Goal: Complete application form

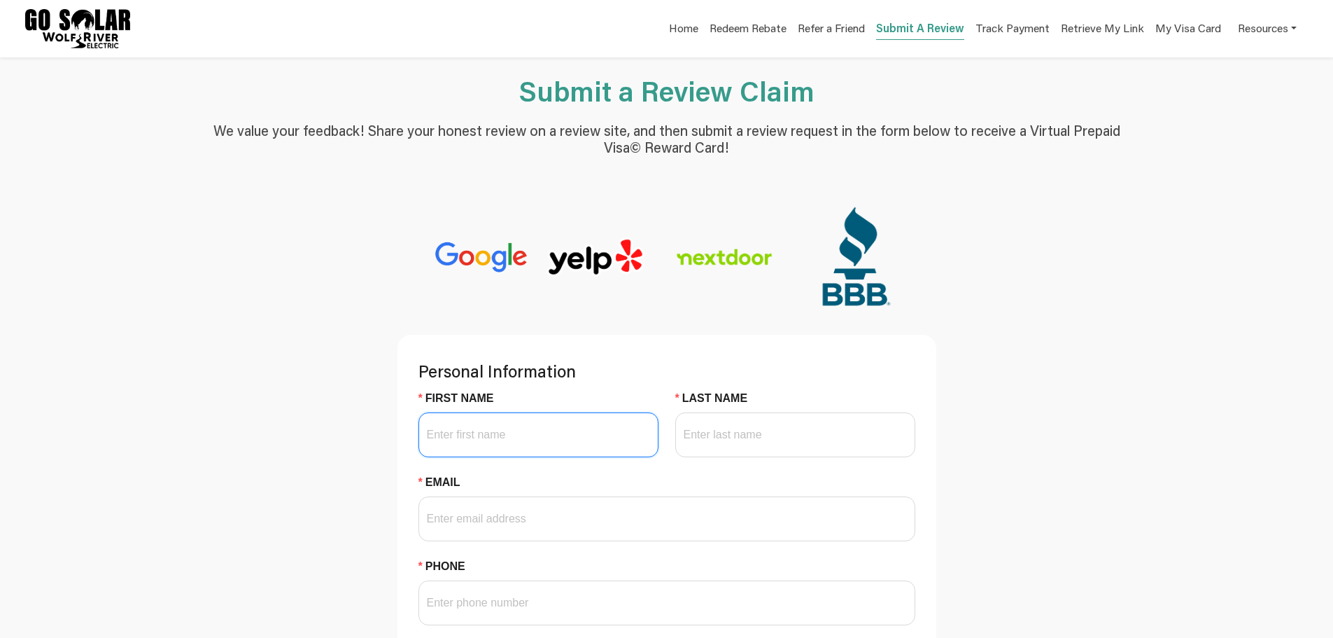
click at [589, 444] on input "First Name" at bounding box center [538, 434] width 240 height 45
type input "[PERSON_NAME]"
type input "Fastner"
type input "[EMAIL_ADDRESS][DOMAIN_NAME]"
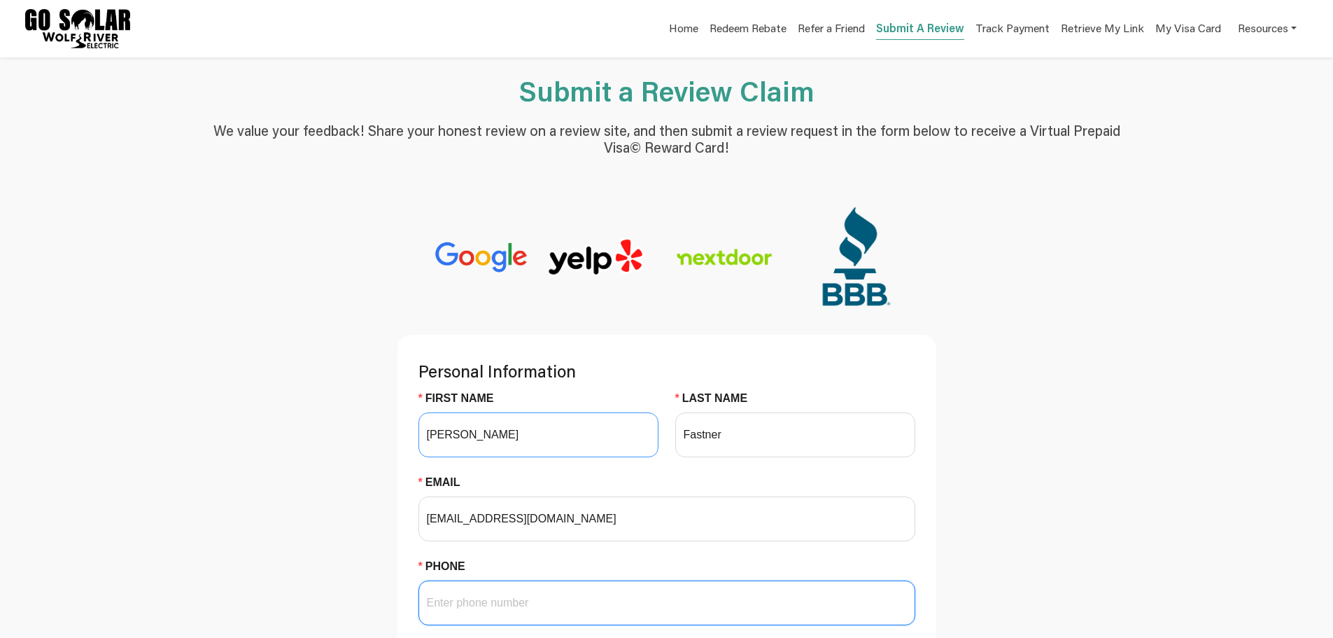
type input "6123560311"
type input "[PERSON_NAME]"
type input "55123"
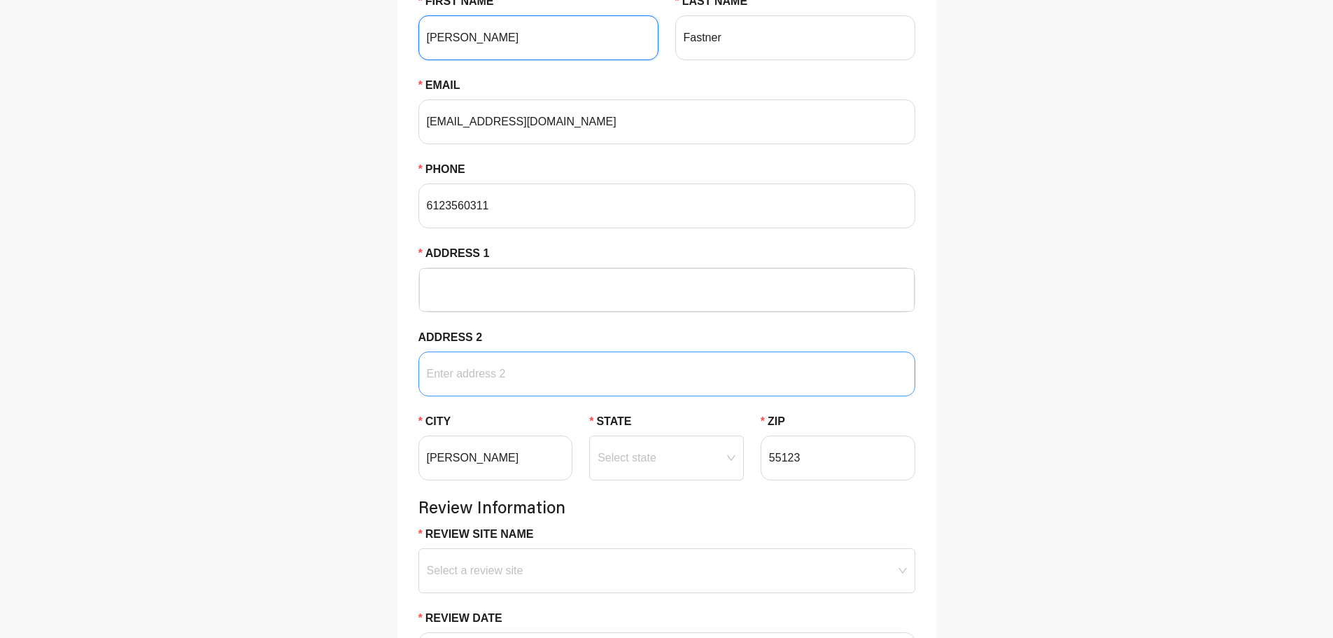
scroll to position [490, 0]
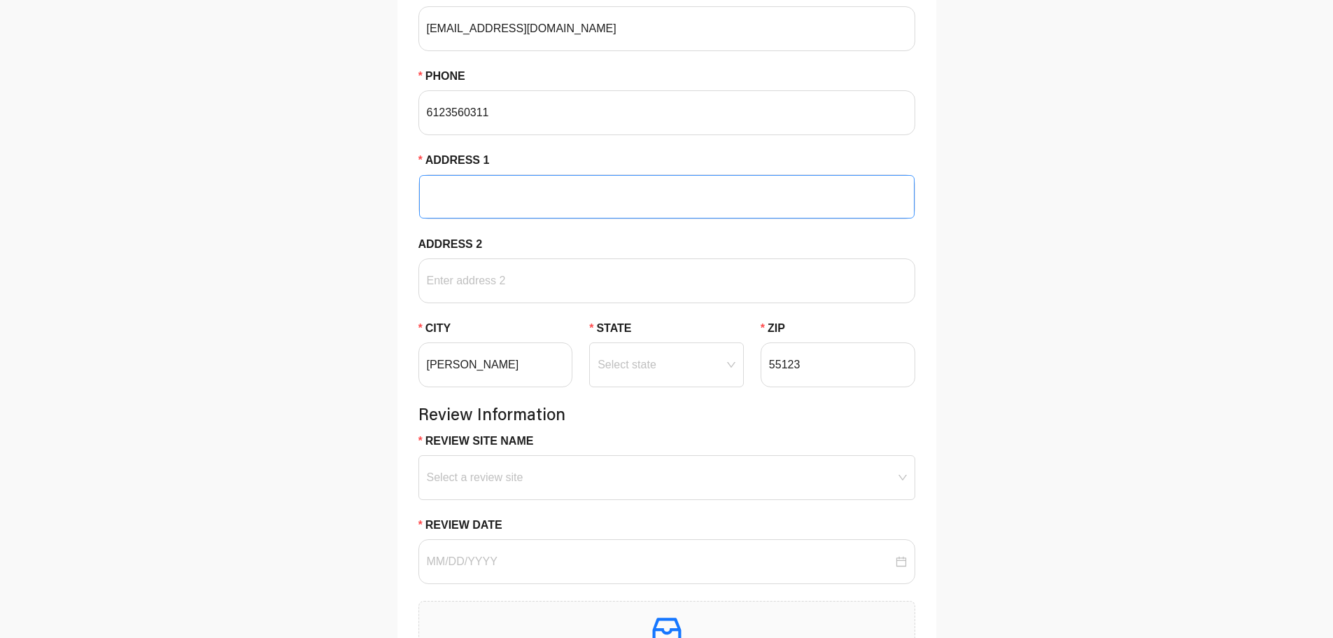
click at [698, 188] on input "Address 1" at bounding box center [667, 197] width 479 height 42
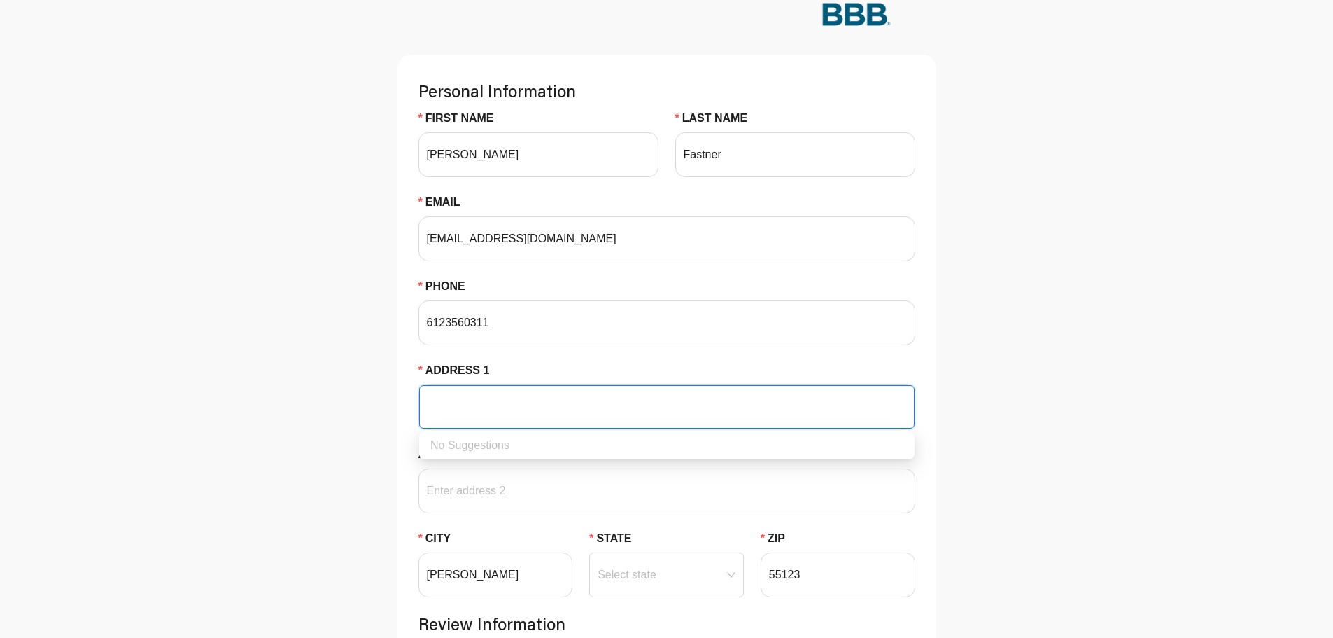
scroll to position [0, 0]
